Goal: Contribute content

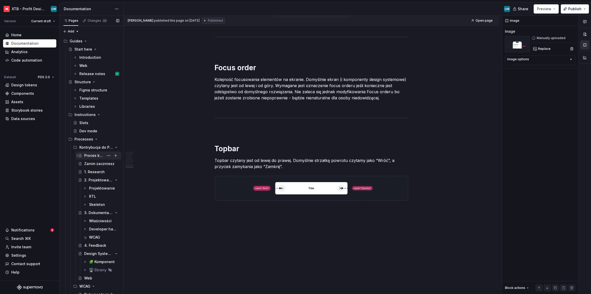
scroll to position [15, 0]
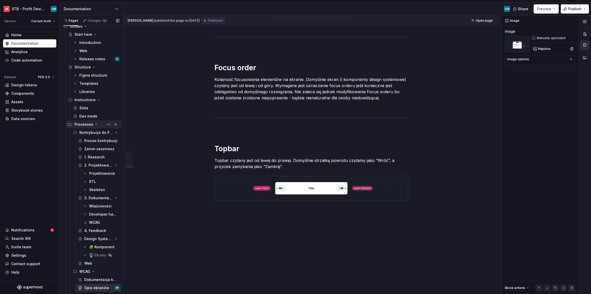
click at [95, 126] on icon "Page tree" at bounding box center [96, 125] width 4 height 4
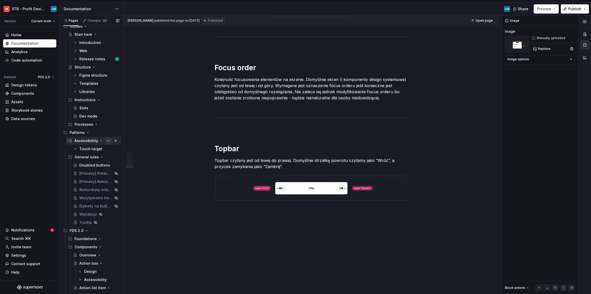
click at [105, 141] on button "Page tree" at bounding box center [108, 140] width 7 height 7
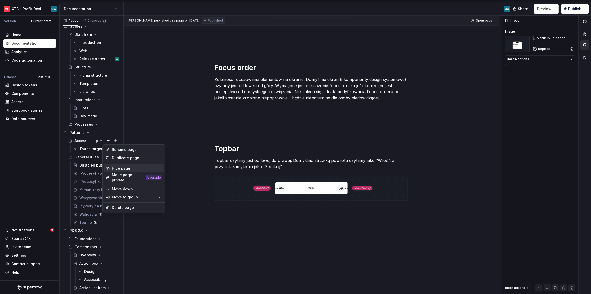
click at [115, 167] on div "Hide page" at bounding box center [137, 168] width 50 height 5
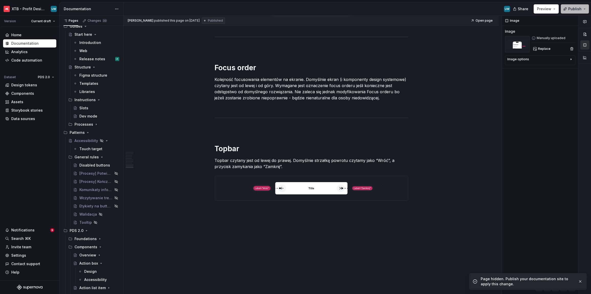
click at [364, 10] on span "Publish" at bounding box center [574, 8] width 13 height 5
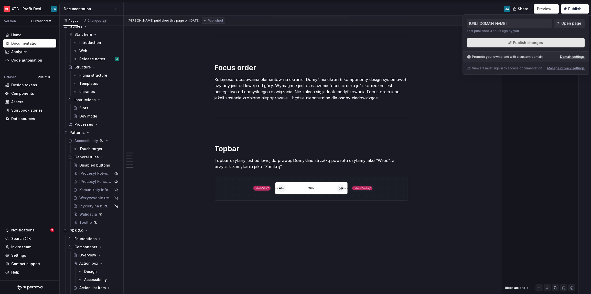
click at [364, 45] on span "Publish changes" at bounding box center [528, 42] width 30 height 5
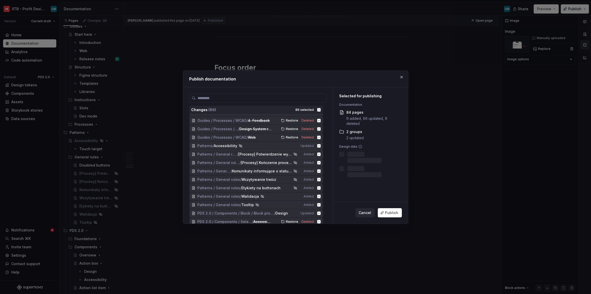
scroll to position [0, 0]
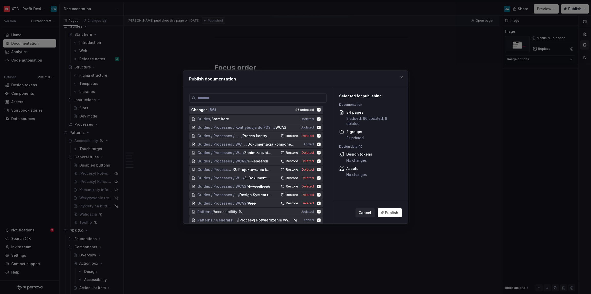
click at [320, 109] on icon at bounding box center [318, 109] width 3 height 3
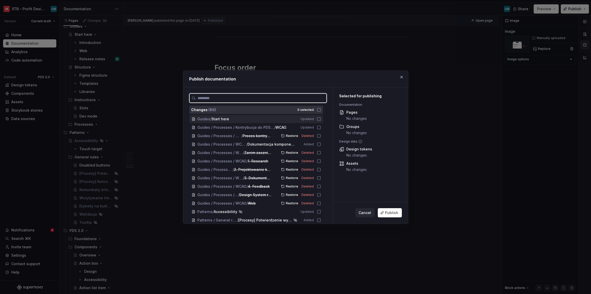
click at [318, 121] on icon at bounding box center [319, 119] width 4 height 4
click at [318, 127] on icon at bounding box center [319, 128] width 4 height 4
click at [318, 137] on icon at bounding box center [319, 136] width 4 height 4
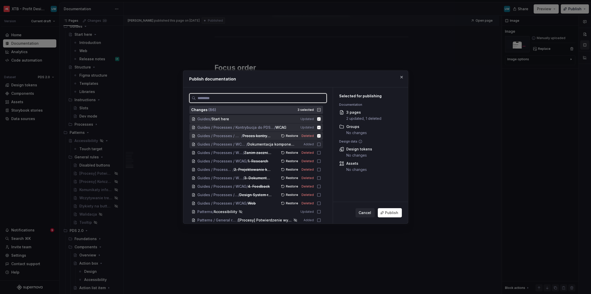
click at [318, 147] on div "Guides / Processes / WCAG / Dokumentacja komponentu Added" at bounding box center [256, 144] width 134 height 8
click at [319, 154] on icon at bounding box center [318, 152] width 3 height 3
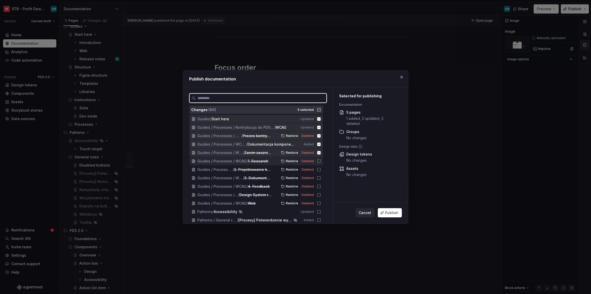
click at [319, 162] on icon at bounding box center [318, 161] width 3 height 3
click at [319, 173] on div "Guides / Processes / WCAG / 2. Projektowanie komponentu Restore Deleted" at bounding box center [256, 170] width 134 height 8
click at [320, 183] on div "Guides / Processes / WCAG / 4. Feedback Restore Deleted" at bounding box center [256, 187] width 134 height 8
click at [320, 191] on div "Guides / Processes / WCAG / Design System review Restore Deleted" at bounding box center [256, 195] width 134 height 8
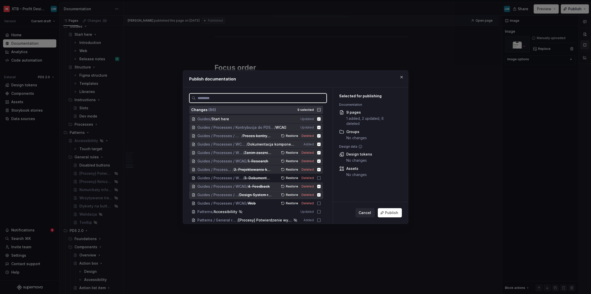
click at [320, 195] on icon at bounding box center [318, 194] width 3 height 3
click at [320, 201] on div "Guides / Processes / WCAG / Web Restore Deleted" at bounding box center [256, 204] width 134 height 8
click at [320, 209] on div "Patterns / Accessibiliity Updated" at bounding box center [256, 212] width 134 height 8
click at [319, 194] on icon at bounding box center [319, 195] width 4 height 4
click at [319, 179] on icon at bounding box center [318, 178] width 3 height 3
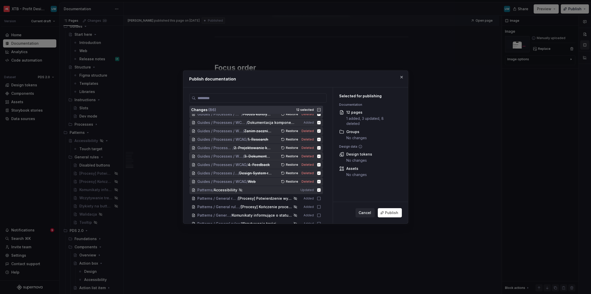
scroll to position [25, 0]
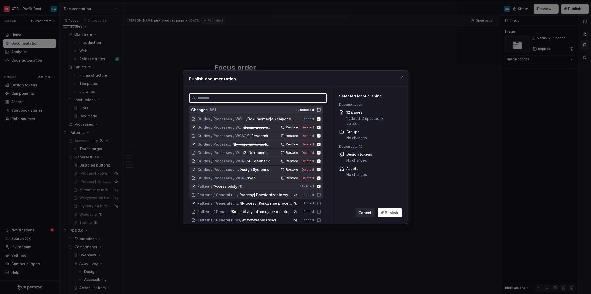
click at [318, 196] on icon at bounding box center [319, 195] width 4 height 4
click at [319, 193] on icon at bounding box center [319, 195] width 4 height 4
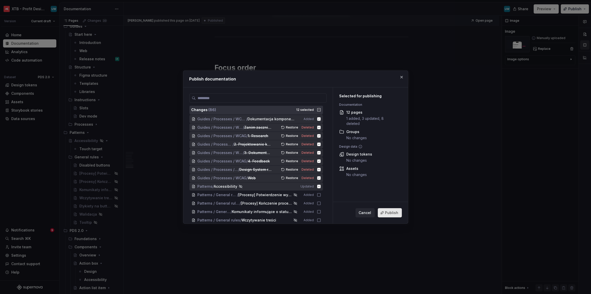
click at [364, 212] on span "Publish" at bounding box center [391, 213] width 13 height 5
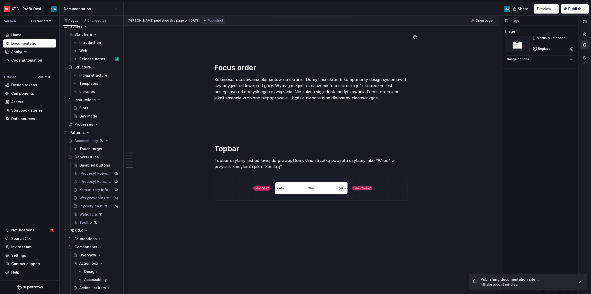
type textarea "*"
